Goal: Task Accomplishment & Management: Manage account settings

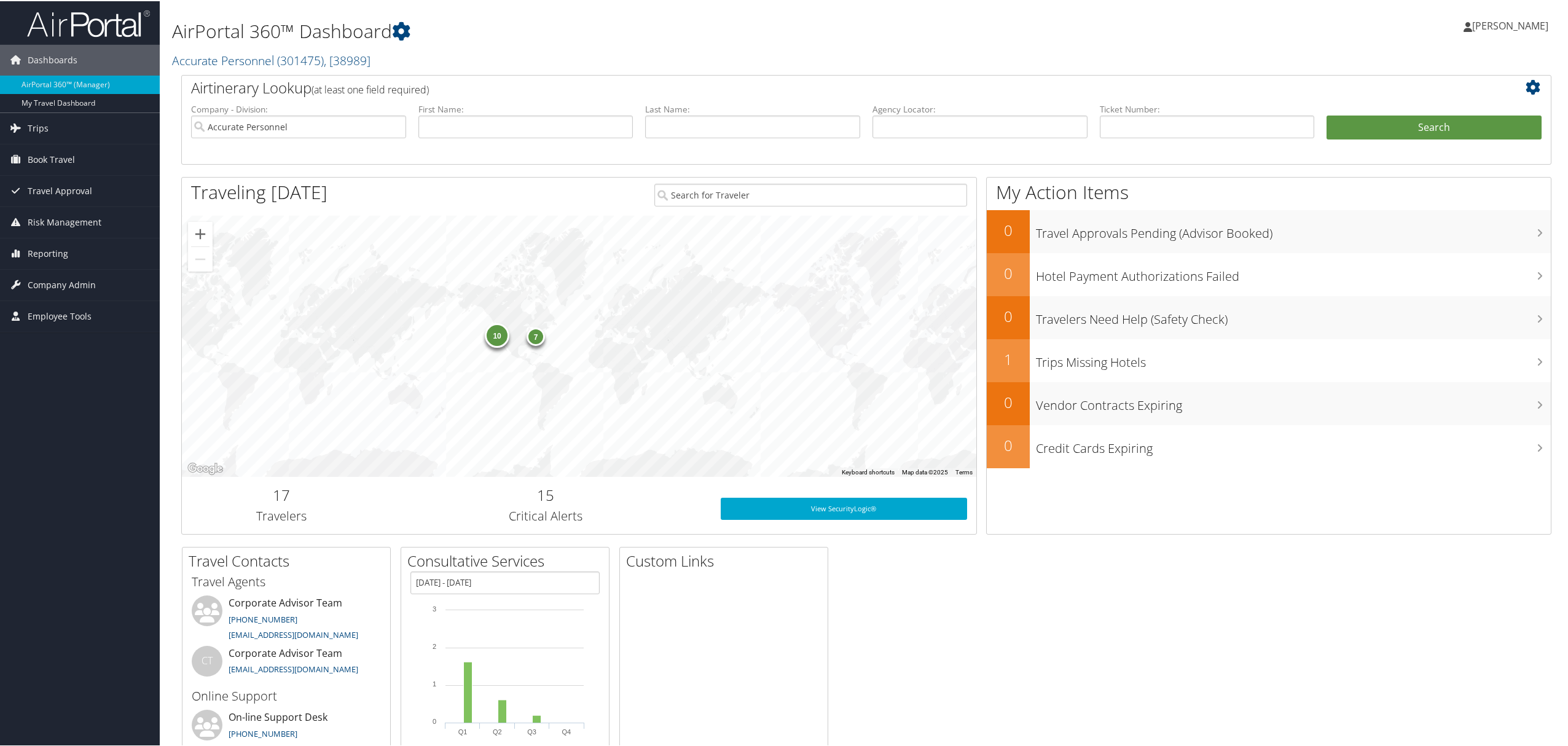
click at [1493, 22] on span "[PERSON_NAME]" at bounding box center [1510, 25] width 76 height 14
click at [1443, 106] on link "View Travel Profile" at bounding box center [1478, 109] width 137 height 21
